Goal: Task Accomplishment & Management: Use online tool/utility

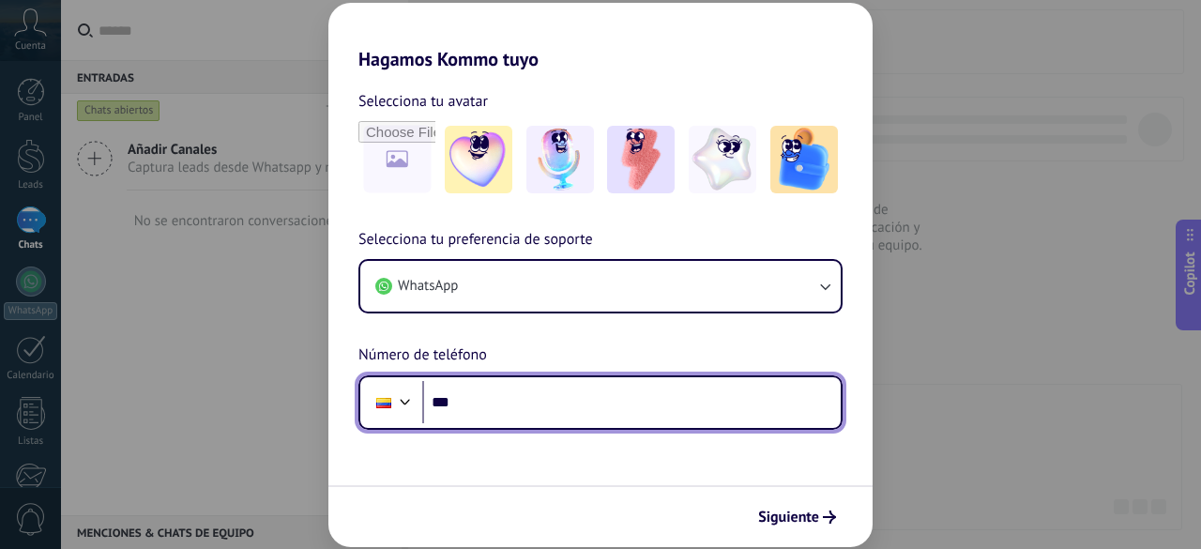
click at [499, 417] on input "***" at bounding box center [631, 402] width 419 height 43
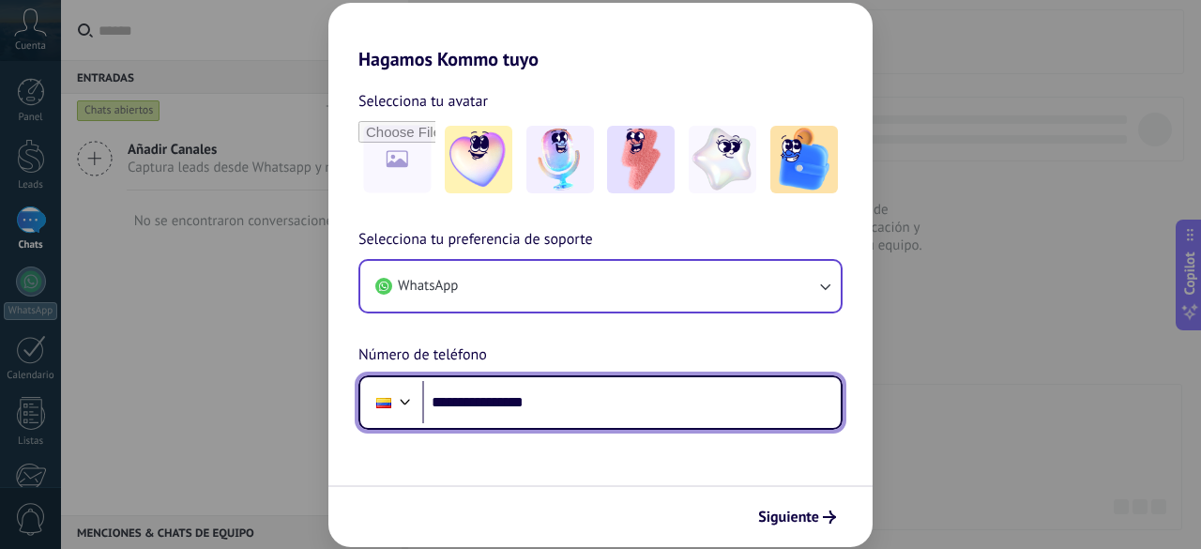
type input "**********"
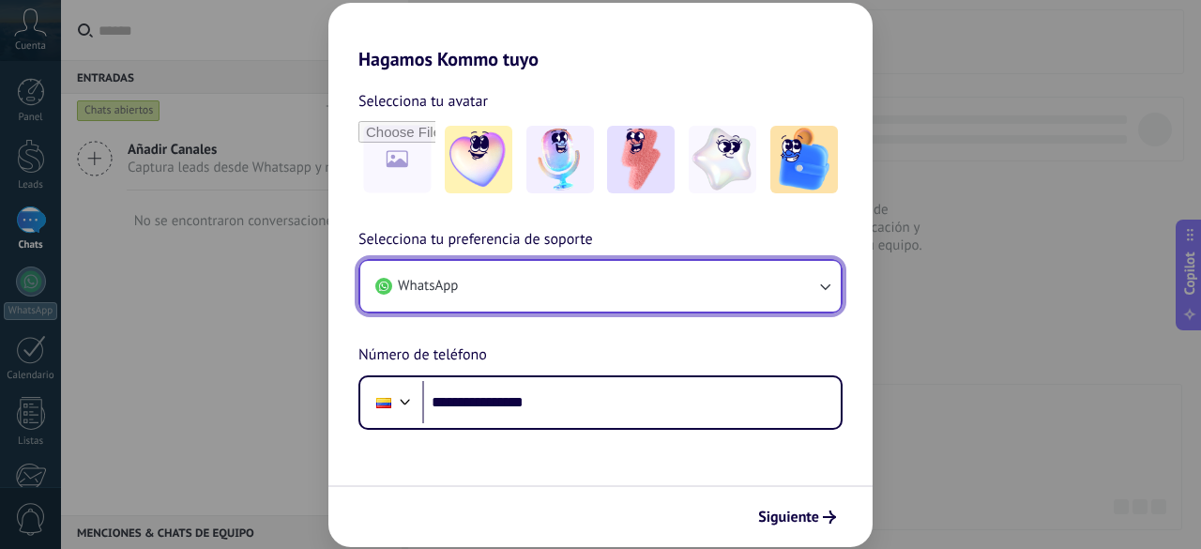
click at [603, 290] on button "WhatsApp" at bounding box center [600, 286] width 480 height 51
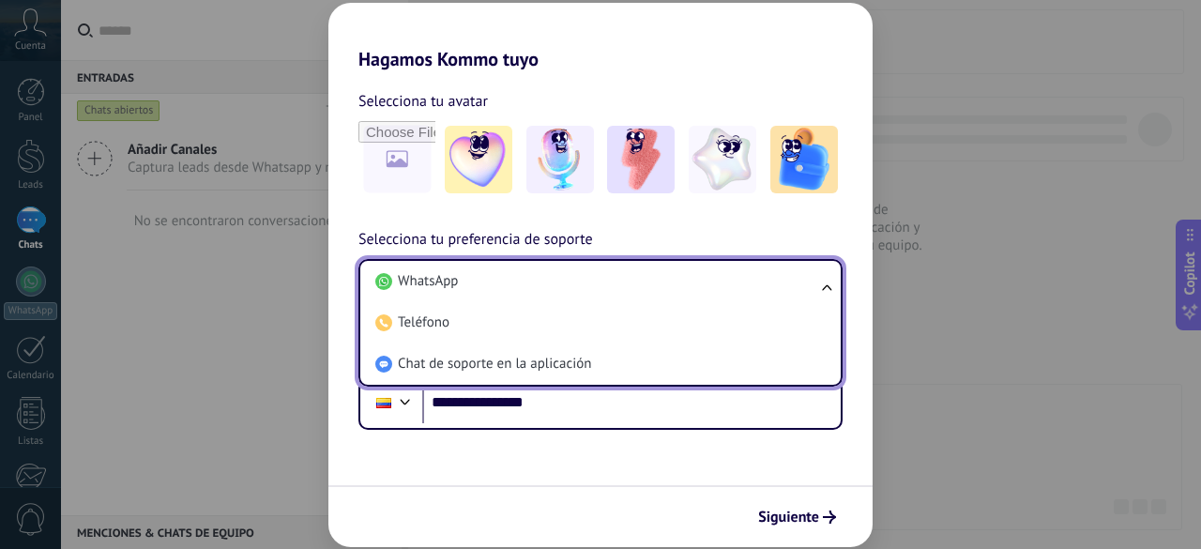
click at [818, 292] on ul "WhatsApp Teléfono Chat de soporte en la aplicación" at bounding box center [600, 323] width 484 height 128
click at [826, 286] on ul "WhatsApp Teléfono Chat de soporte en la aplicación" at bounding box center [600, 323] width 484 height 128
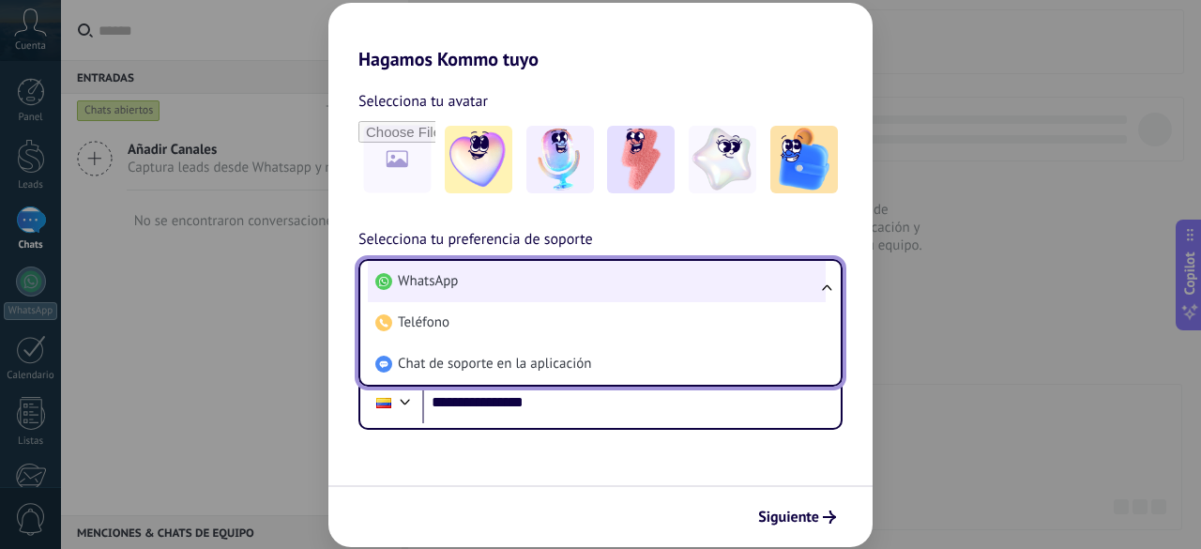
click at [448, 279] on span "WhatsApp" at bounding box center [428, 281] width 60 height 19
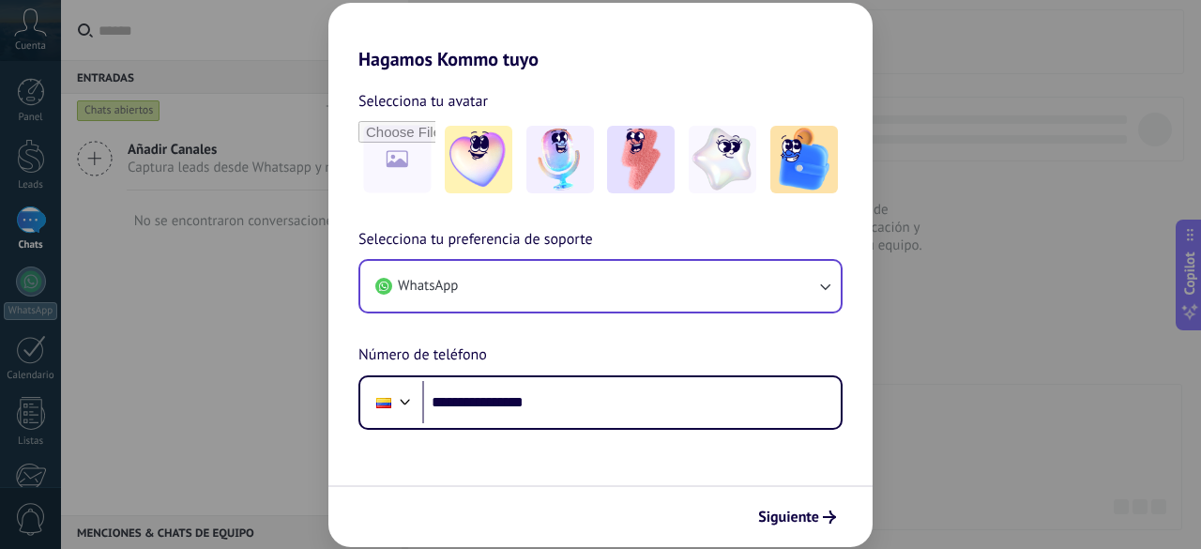
click at [987, 166] on div "**********" at bounding box center [600, 274] width 1201 height 549
click at [797, 515] on span "Siguiente" at bounding box center [788, 517] width 61 height 13
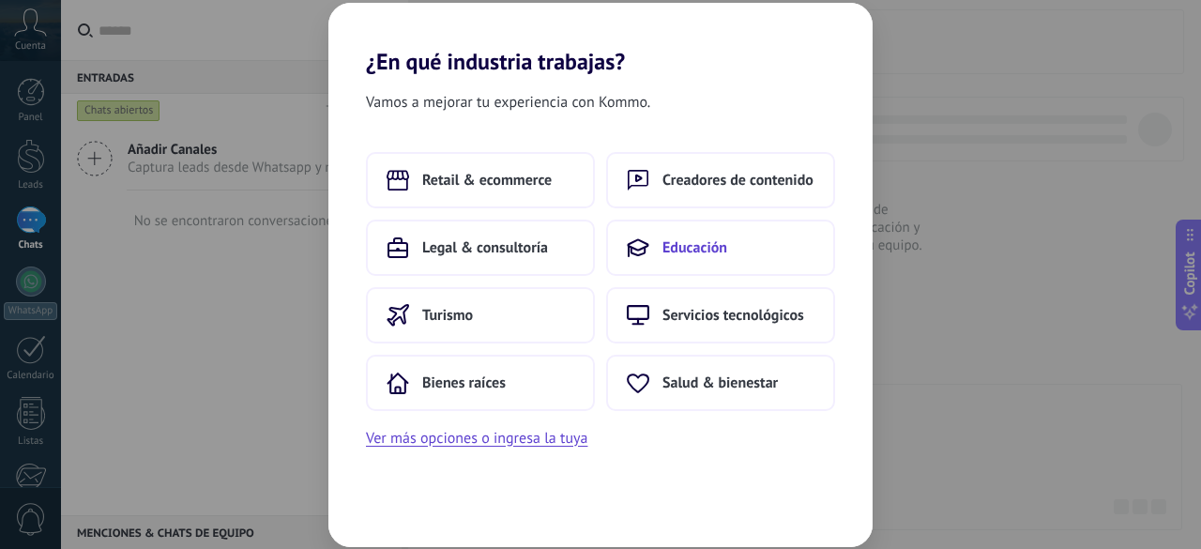
click at [693, 240] on span "Educación" at bounding box center [695, 247] width 65 height 19
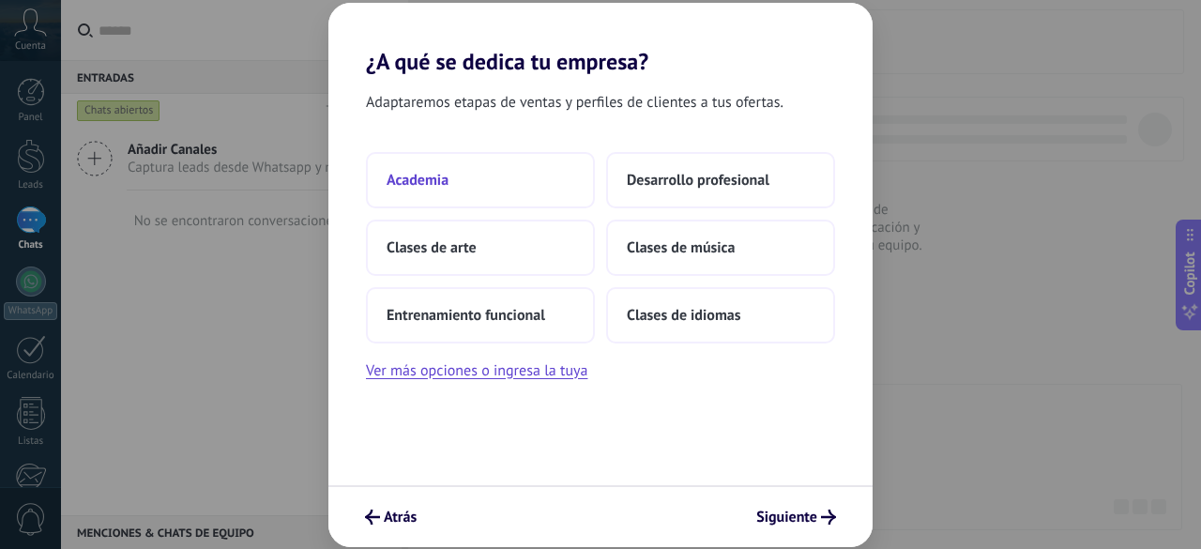
click at [556, 177] on button "Academia" at bounding box center [480, 180] width 229 height 56
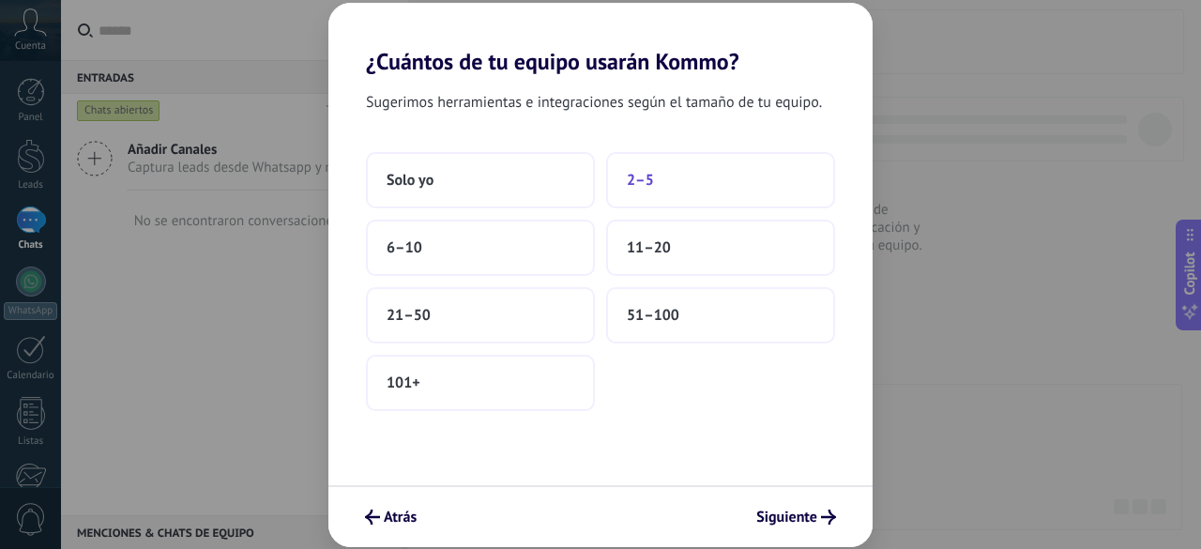
click at [636, 175] on span "2–5" at bounding box center [640, 180] width 27 height 19
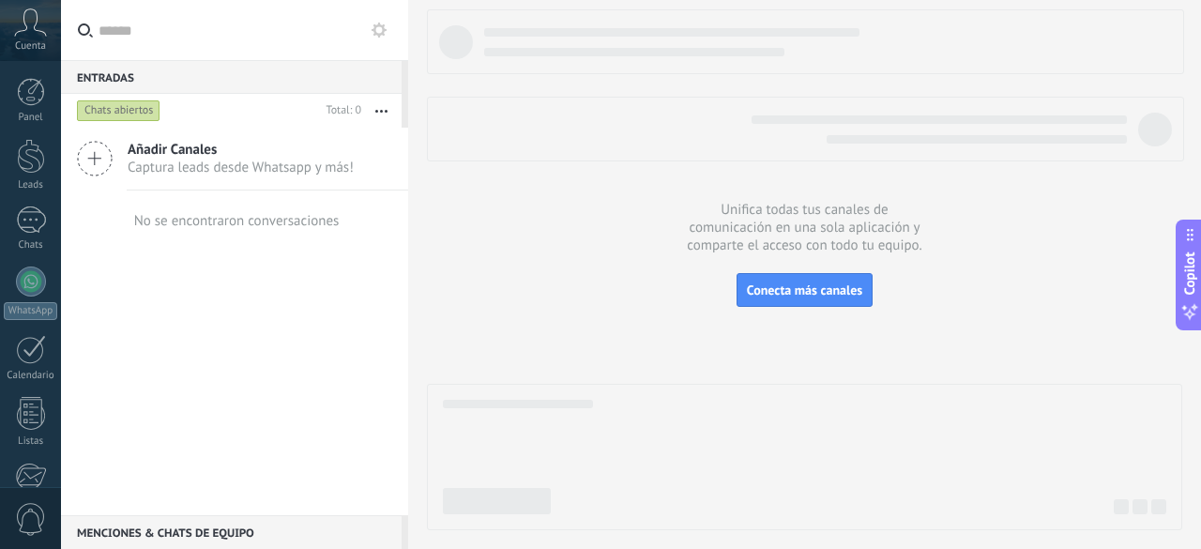
scroll to position [230, 0]
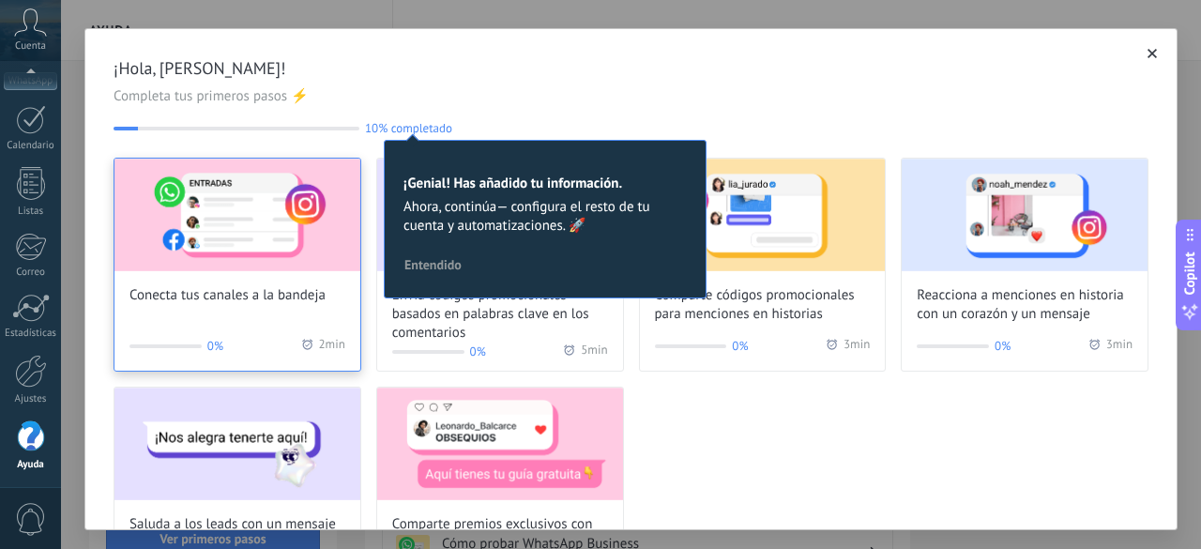
click at [257, 175] on img at bounding box center [237, 215] width 246 height 113
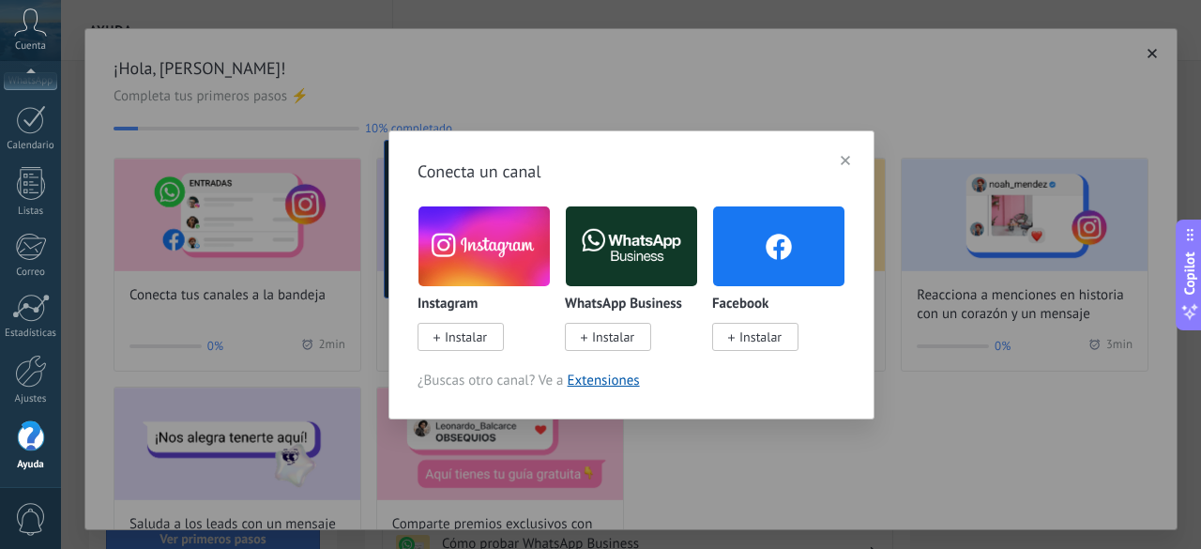
click at [462, 338] on span "Instalar" at bounding box center [466, 336] width 42 height 17
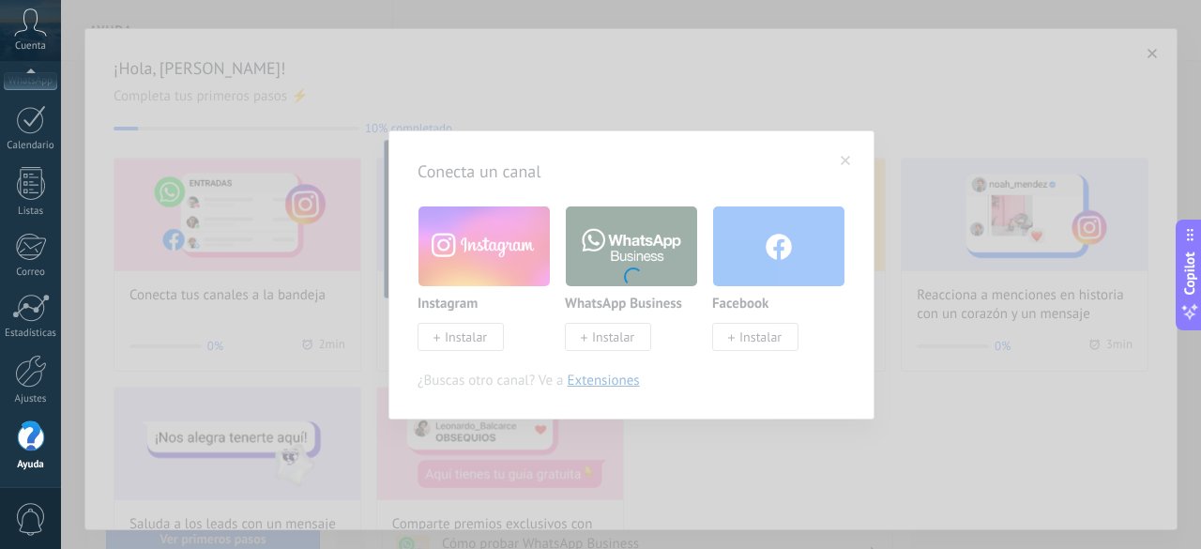
click at [617, 344] on body ".abccls-1,.abccls-2{fill-rule:evenodd}.abccls-2{fill:#fff} .abfcls-1{fill:none}…" at bounding box center [600, 274] width 1201 height 549
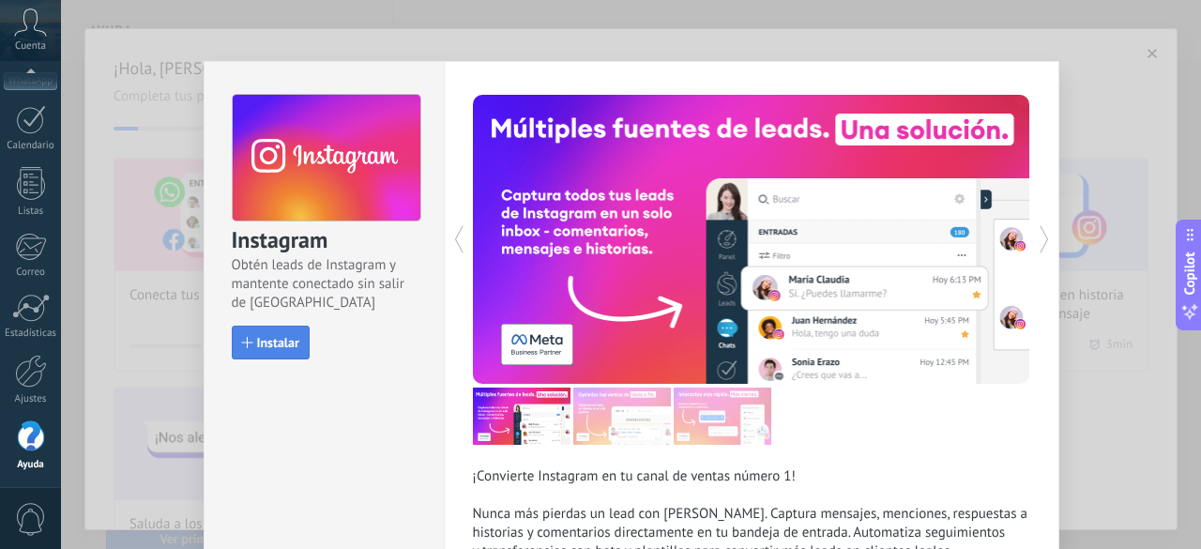
click at [271, 348] on span "Instalar" at bounding box center [278, 342] width 42 height 13
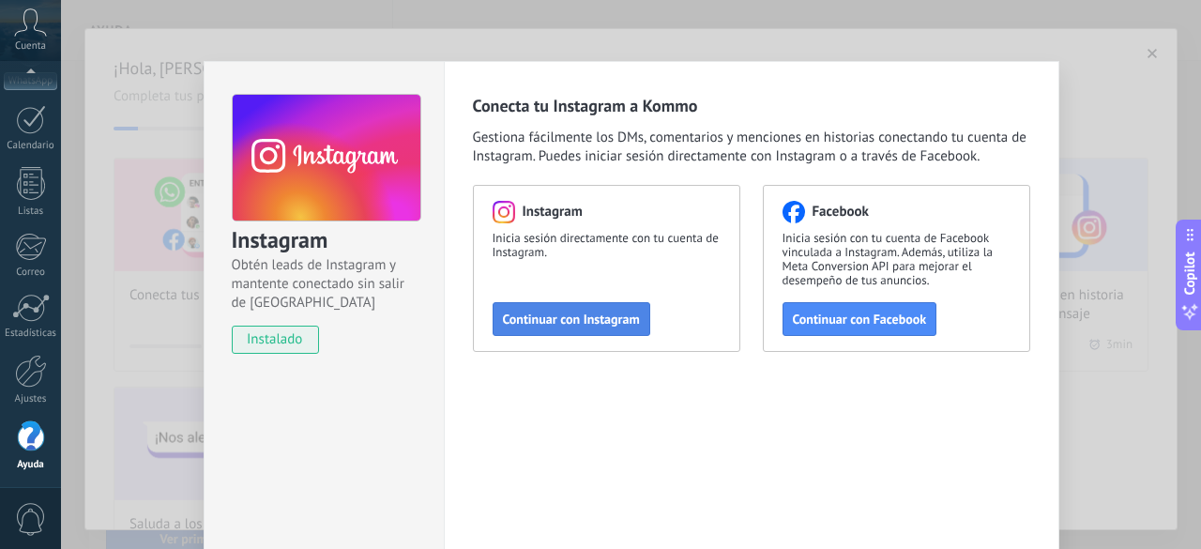
click at [544, 316] on span "Continuar con Instagram" at bounding box center [571, 318] width 137 height 13
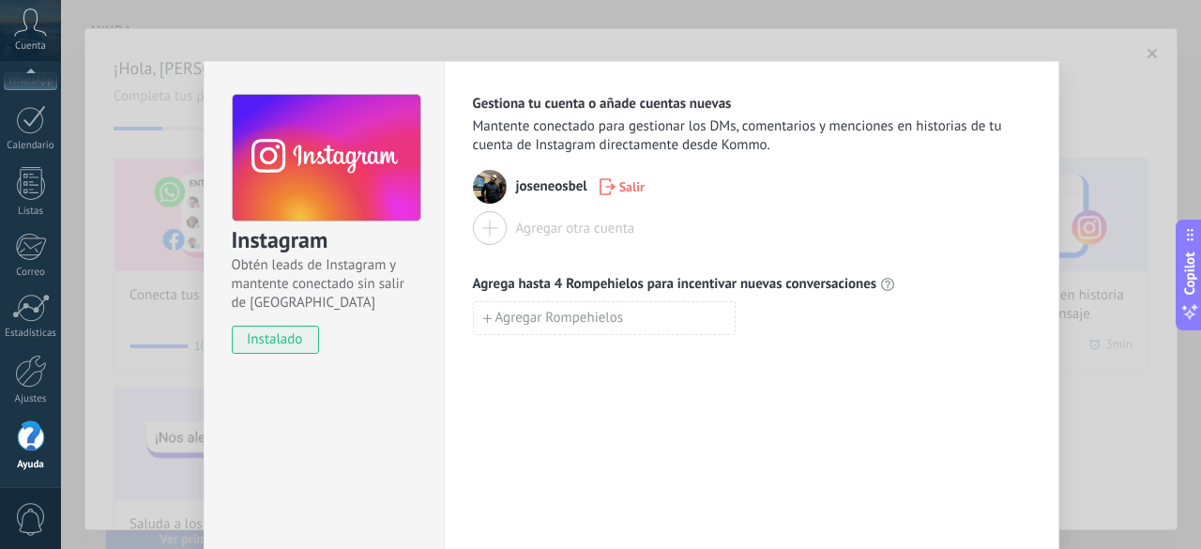
click at [486, 216] on div at bounding box center [490, 228] width 34 height 34
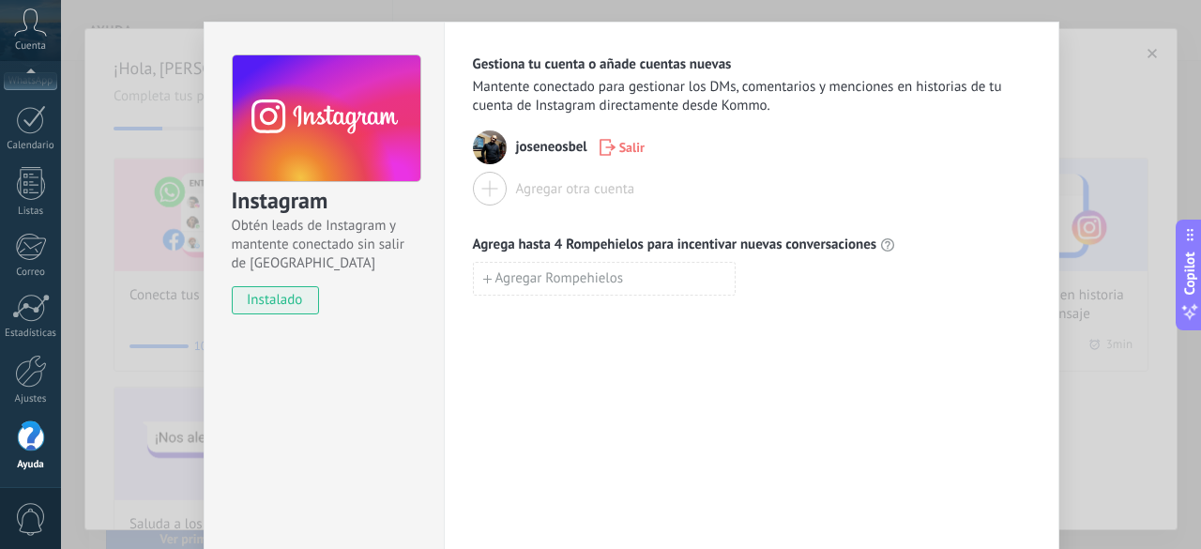
scroll to position [28, 0]
